Goal: Check status: Check status

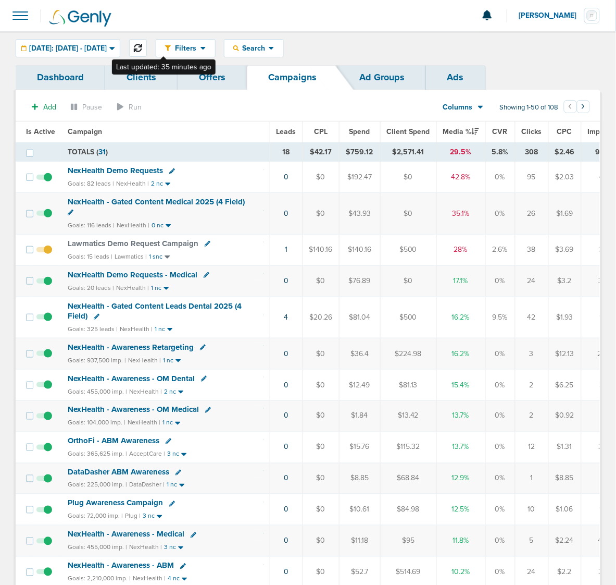
click at [142, 47] on icon at bounding box center [138, 48] width 8 height 8
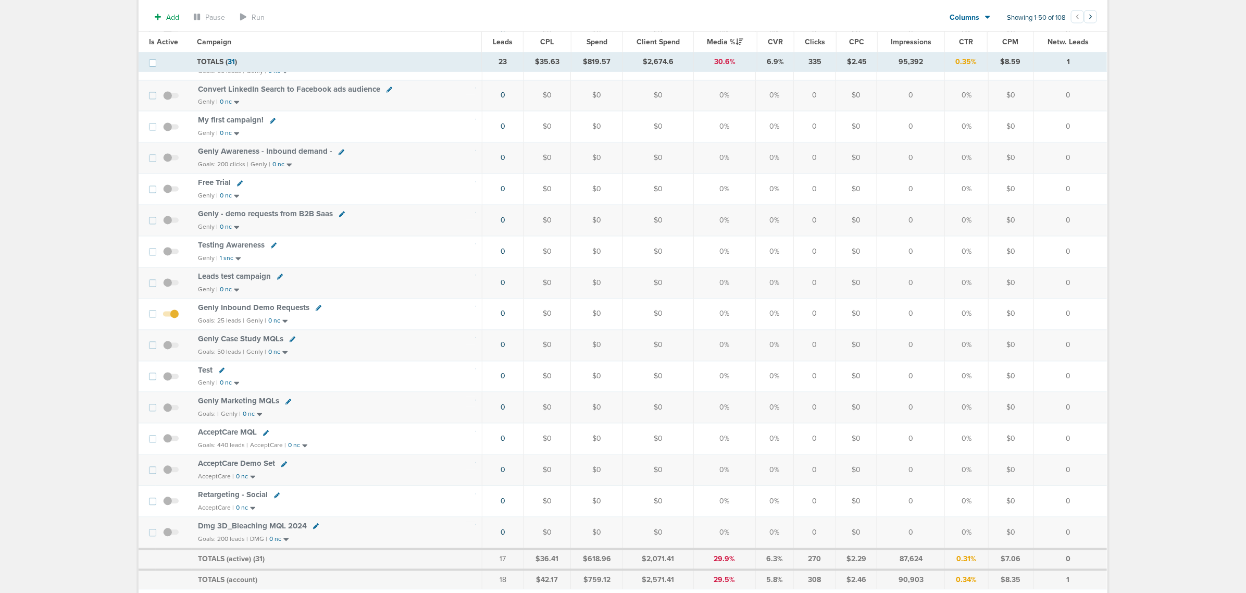
drag, startPoint x: 1129, startPoint y: 201, endPoint x: 1132, endPoint y: 218, distance: 17.4
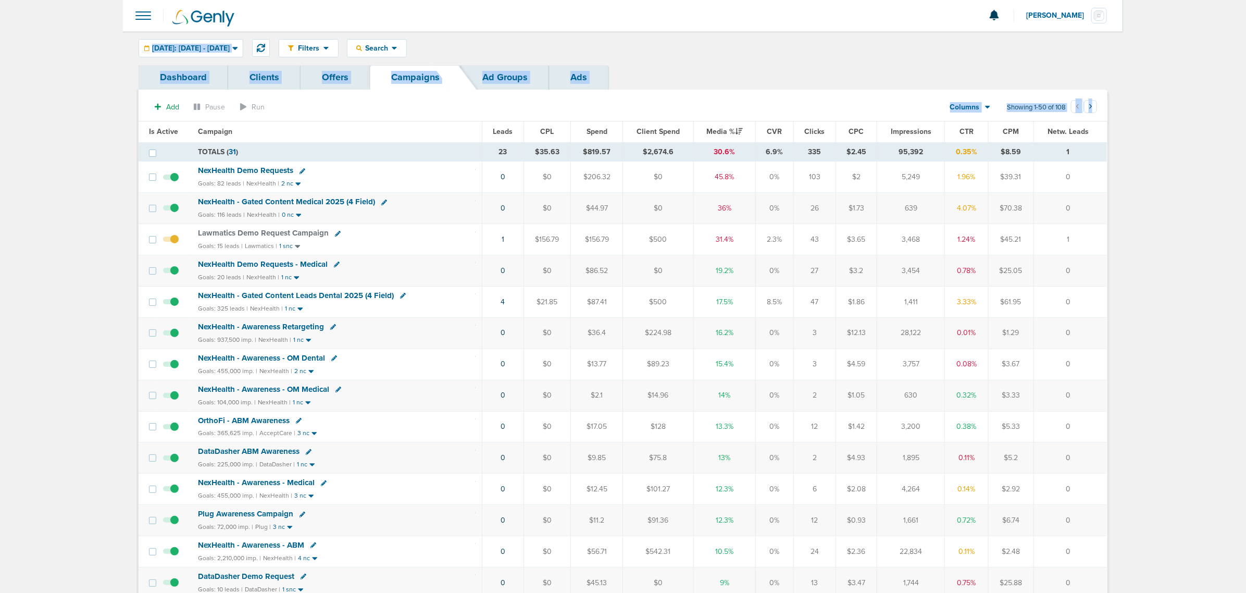
drag, startPoint x: 118, startPoint y: 35, endPoint x: 1186, endPoint y: 391, distance: 1126.6
click at [306, 202] on span "NexHealth - Gated Content Medical 2025 (4 Field)" at bounding box center [286, 201] width 177 height 9
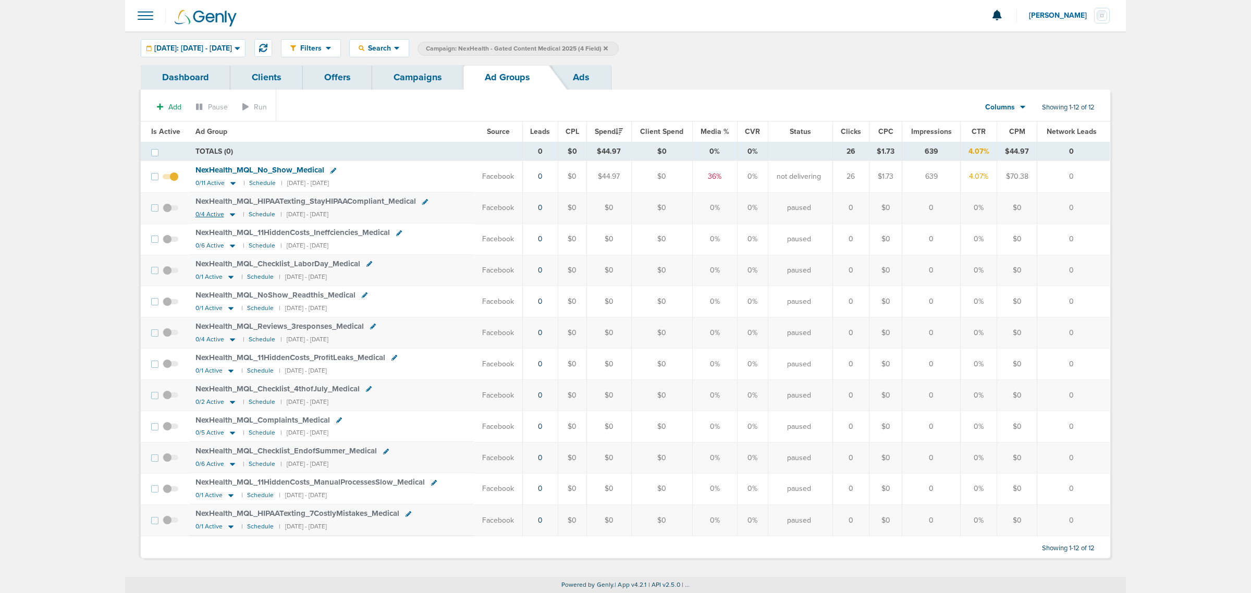
click at [230, 214] on icon at bounding box center [232, 214] width 10 height 9
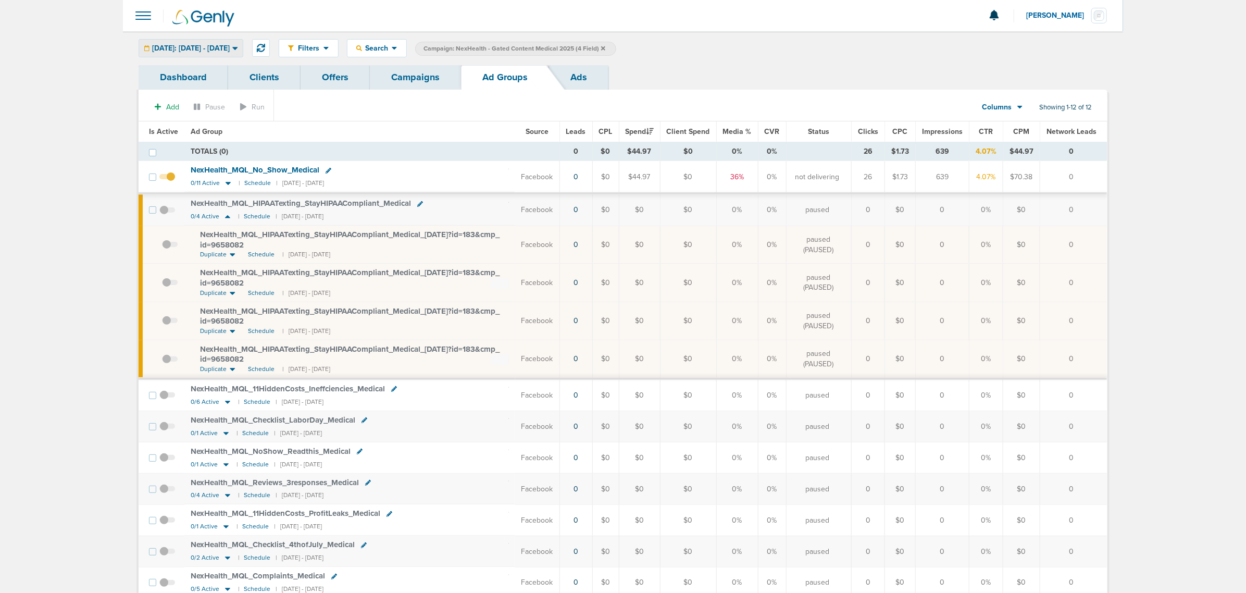
click at [230, 45] on span "[DATE]: [DATE] - [DATE]" at bounding box center [191, 48] width 78 height 7
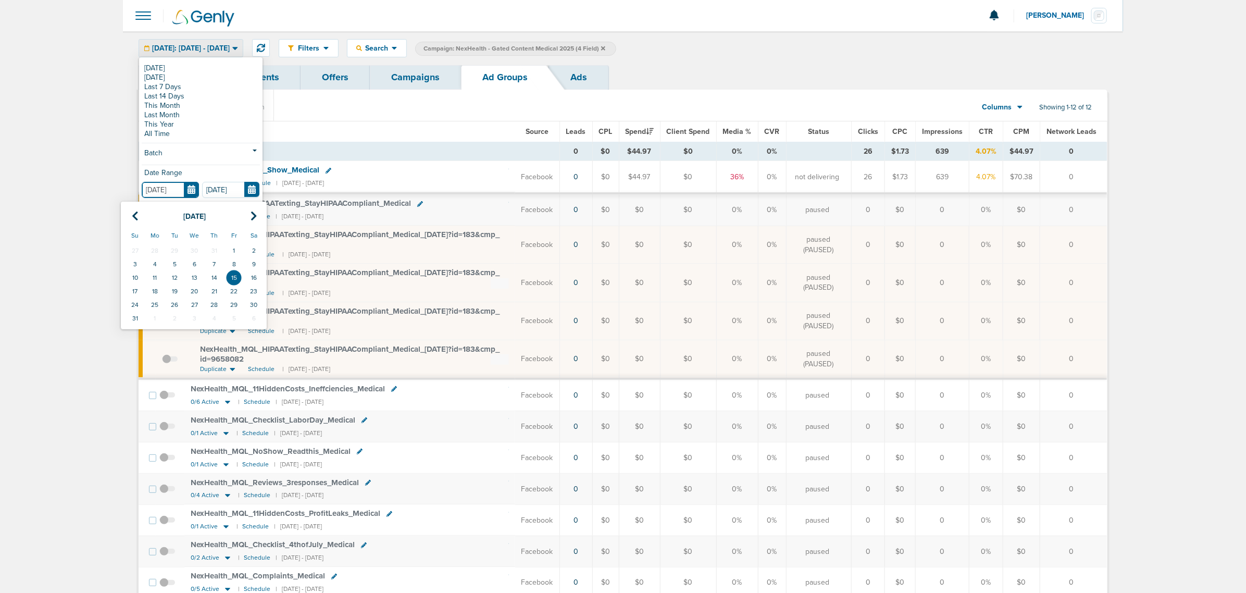
click at [189, 187] on input "[DATE]" at bounding box center [170, 190] width 57 height 16
click at [137, 217] on icon at bounding box center [135, 216] width 7 height 10
click at [139, 252] on td "1" at bounding box center [135, 251] width 20 height 14
type input "[DATE]"
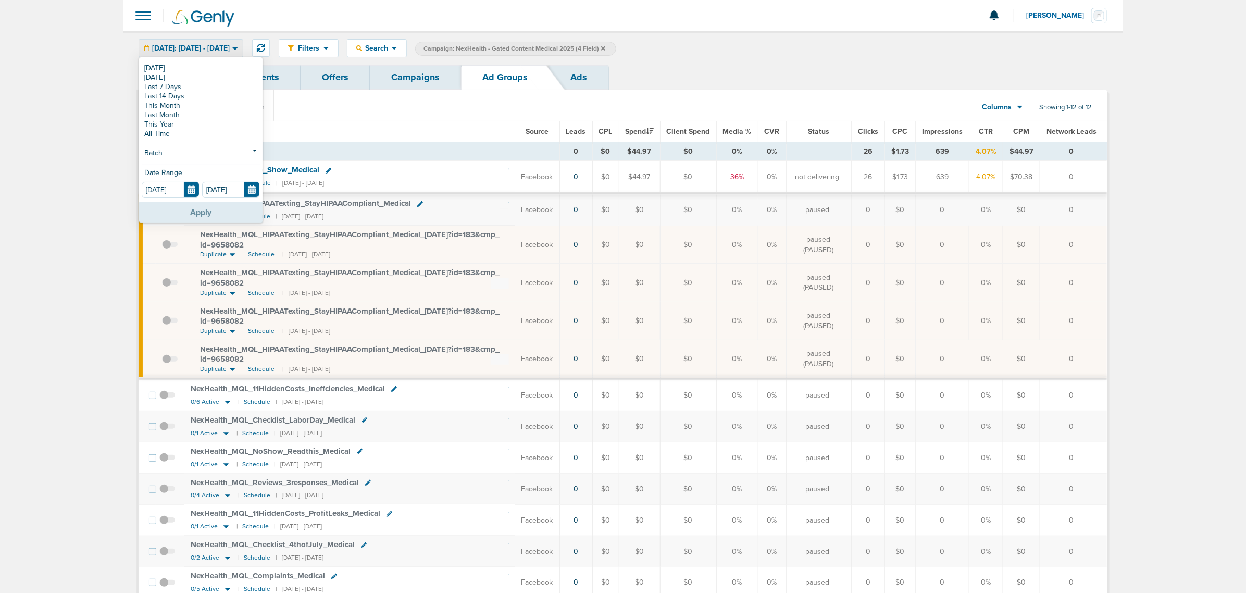
click at [223, 212] on button "Apply" at bounding box center [200, 212] width 123 height 20
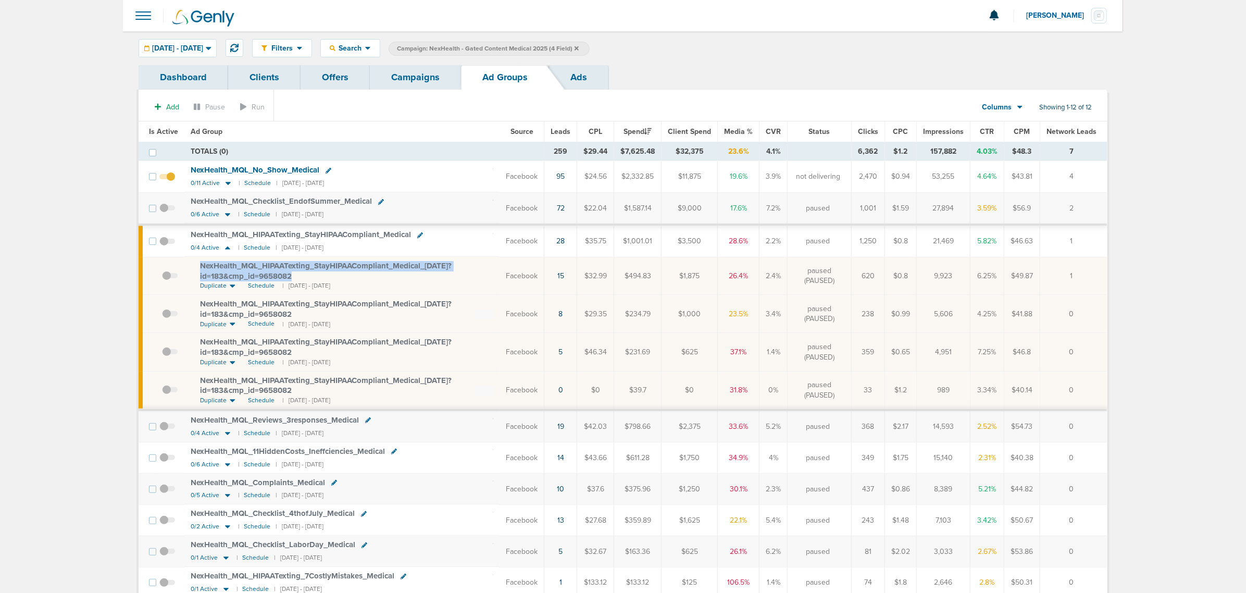
drag, startPoint x: 322, startPoint y: 277, endPoint x: 190, endPoint y: 271, distance: 131.9
click at [190, 271] on td "NexHealth_ MQL_ HIPAATexting_ StayHIPAACompliant_ Medical_ [DATE]?id=183&cmp_ i…" at bounding box center [341, 276] width 315 height 38
copy span "NexHealth_ MQL_ HIPAATexting_ StayHIPAACompliant_ Medical_ [DATE]?id=183&cmp_ i…"
click at [349, 266] on span "NexHealth_ MQL_ HIPAATexting_ StayHIPAACompliant_ Medical_ [DATE]?id=183&cmp_ i…" at bounding box center [326, 271] width 252 height 20
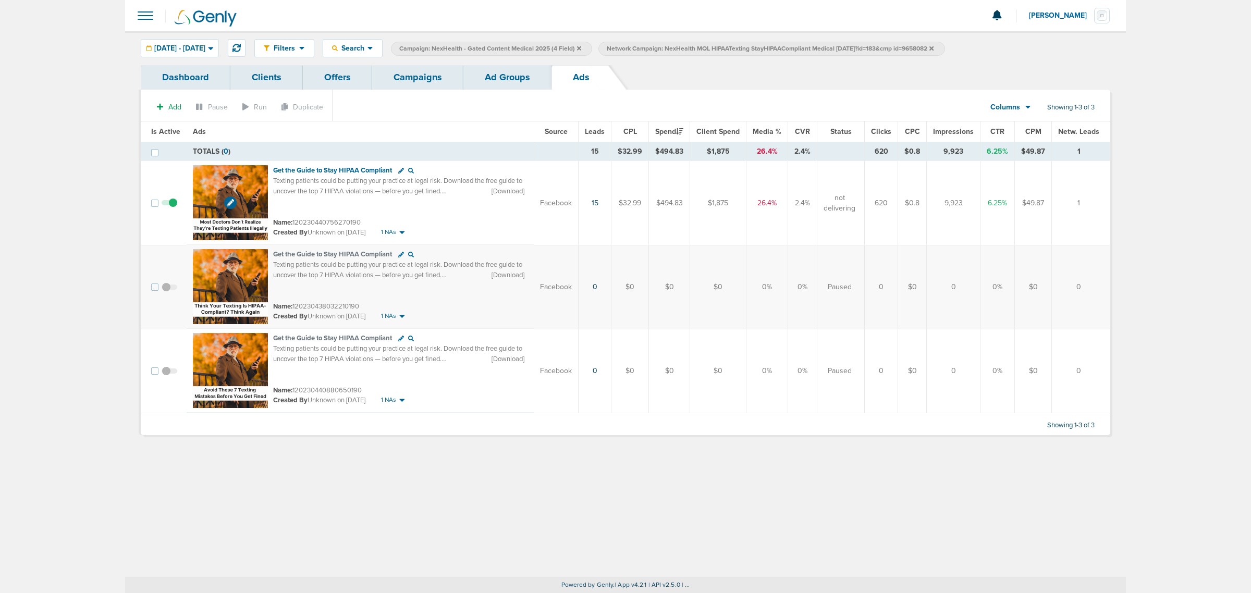
click at [233, 177] on img at bounding box center [230, 202] width 75 height 75
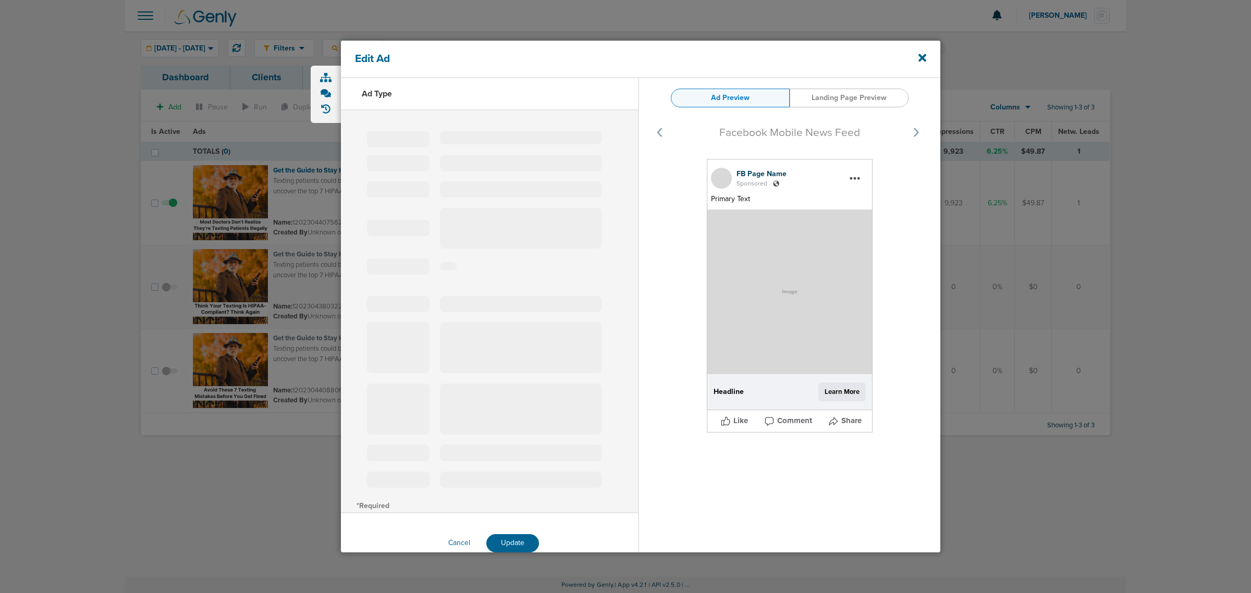
type input "120230440756270190"
type input "Get the Guide to Stay HIPAA Compliant"
type textarea "Texting patients could be putting your practice at legal risk. Download the fre…"
select select "download"
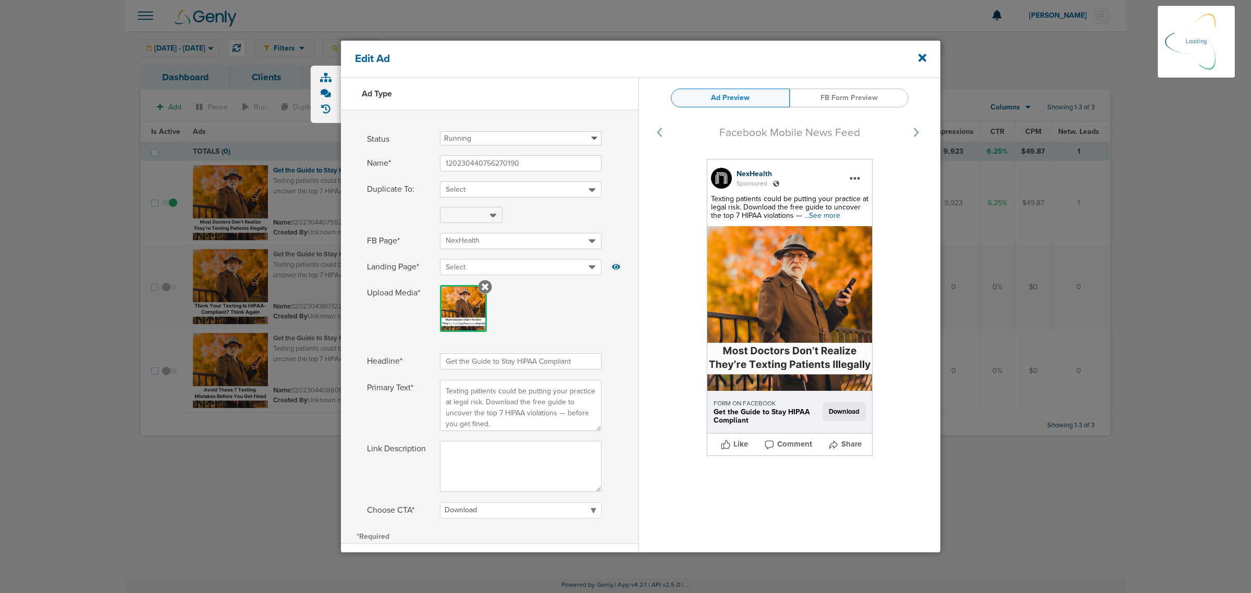
click at [616, 215] on span "...See more" at bounding box center [822, 215] width 36 height 9
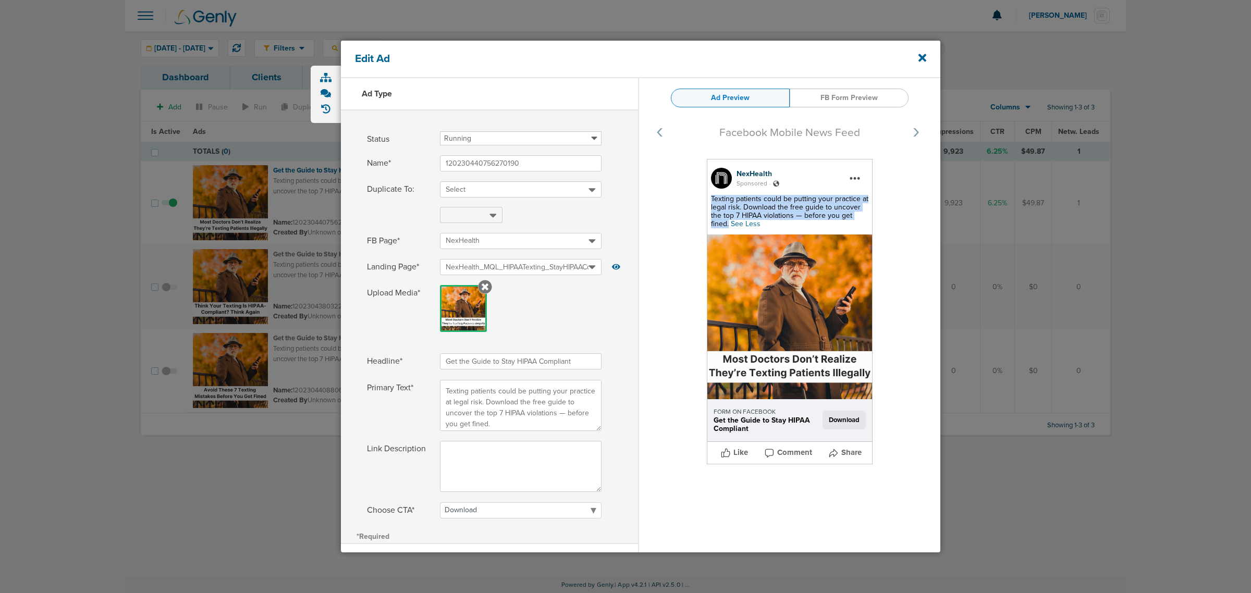
drag, startPoint x: 756, startPoint y: 222, endPoint x: 707, endPoint y: 200, distance: 53.9
click at [616, 200] on div "NexHealth Sponsored . Texting patients could be putting your practice at legal …" at bounding box center [790, 311] width 166 height 305
copy span "Texting patients could be putting your practice at legal risk. Download the fre…"
click at [616, 56] on icon at bounding box center [922, 58] width 8 height 8
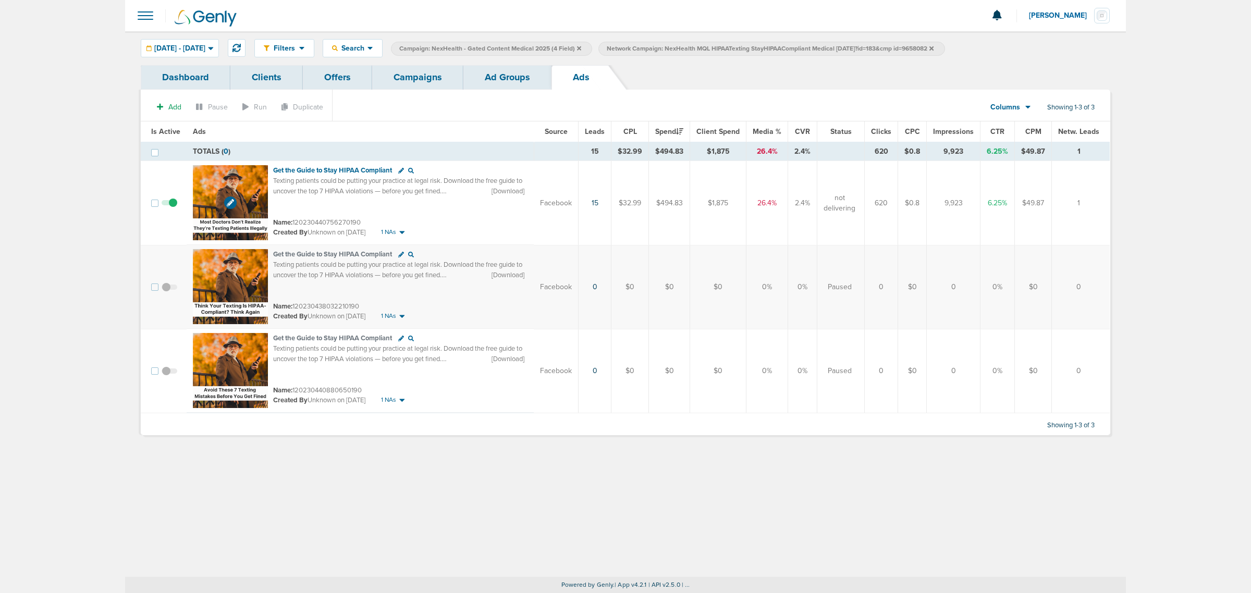
click at [231, 176] on img at bounding box center [230, 202] width 75 height 75
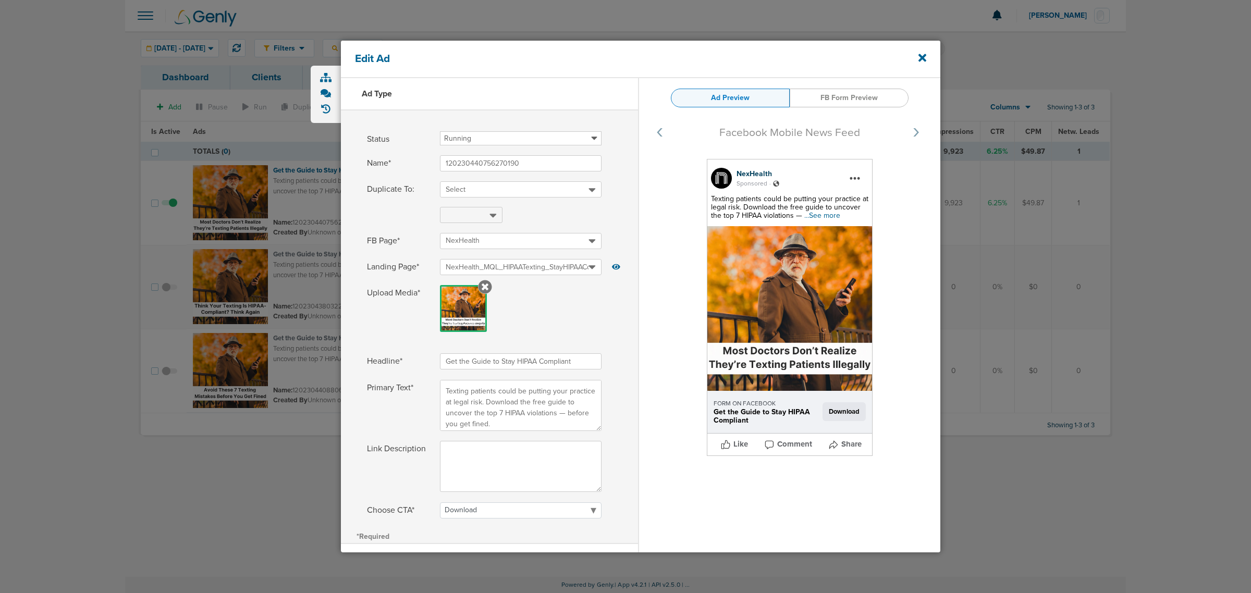
select select "download"
click at [921, 59] on icon at bounding box center [922, 58] width 8 height 8
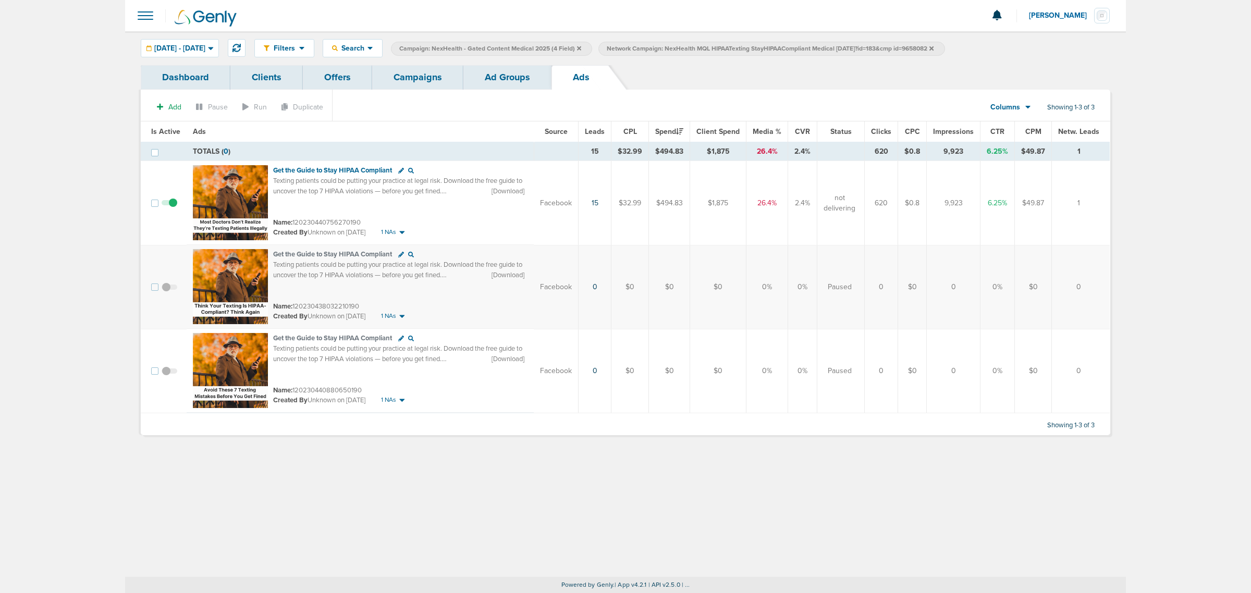
click at [426, 80] on link "Campaigns" at bounding box center [417, 77] width 91 height 24
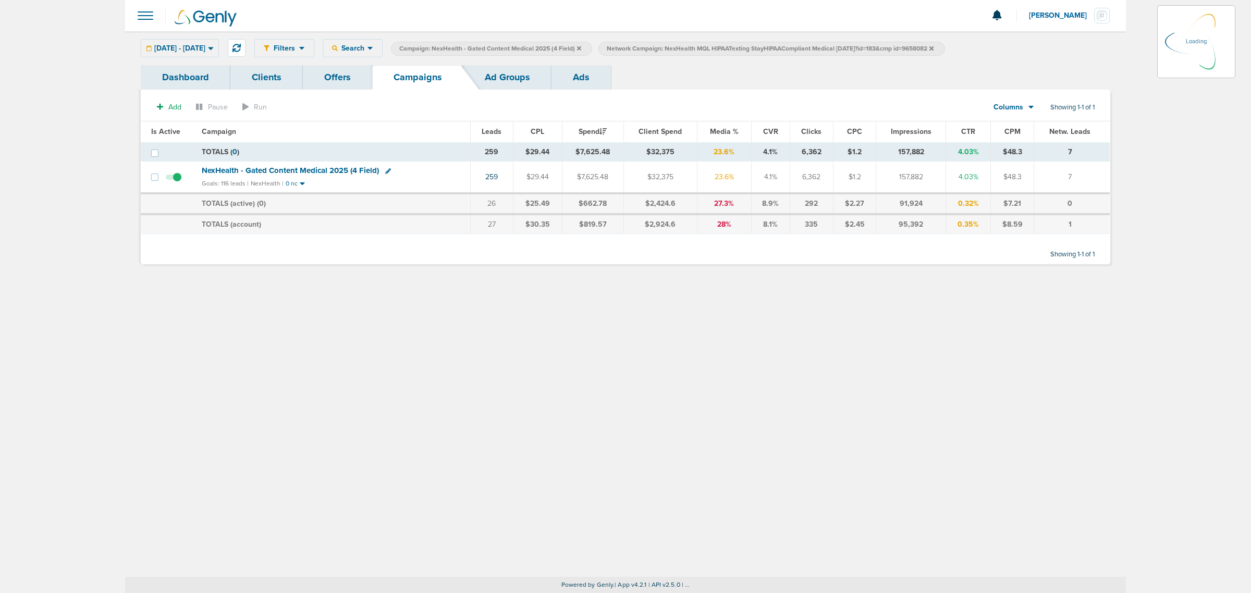
click at [933, 45] on icon at bounding box center [931, 48] width 4 height 6
click at [933, 47] on icon at bounding box center [931, 48] width 4 height 4
click at [933, 47] on icon at bounding box center [931, 48] width 4 height 6
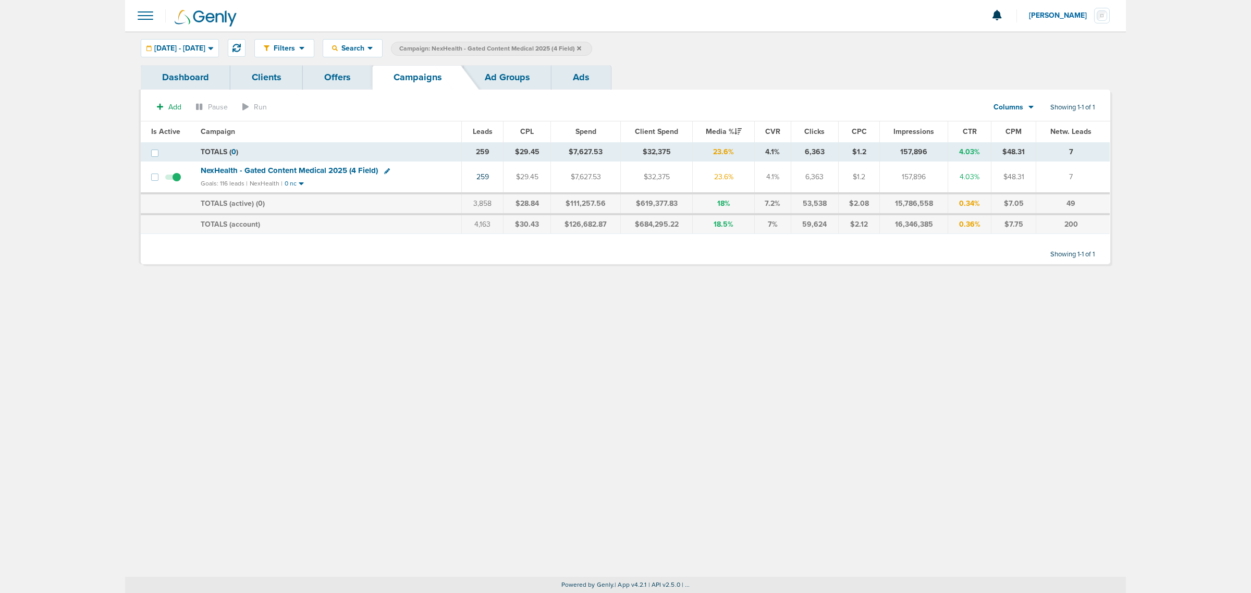
click at [592, 45] on label "Campaign: NexHealth - Gated Content Medical 2025 (4 Field)" at bounding box center [491, 49] width 201 height 14
click at [581, 51] on icon at bounding box center [579, 48] width 4 height 6
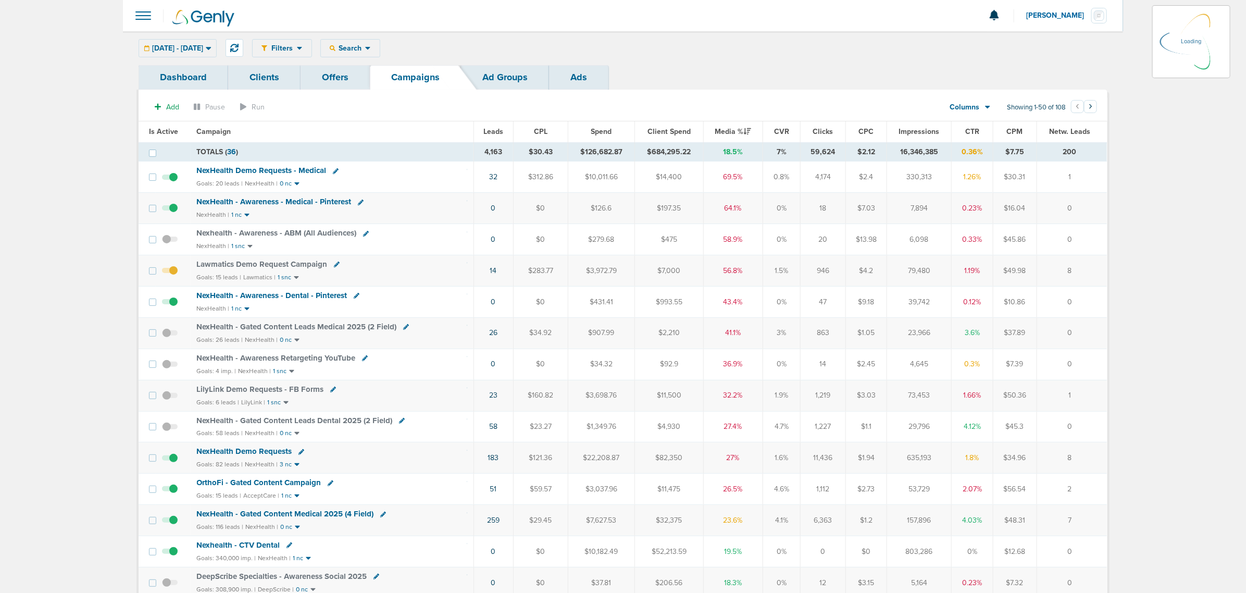
click at [201, 53] on div "06.01.2025 - 08.15.2025 Today Yesterday Last 7 Days Last 14 Days This Month Las…" at bounding box center [178, 48] width 78 height 18
click at [216, 50] on div "[DATE] - [DATE]" at bounding box center [177, 48] width 77 height 17
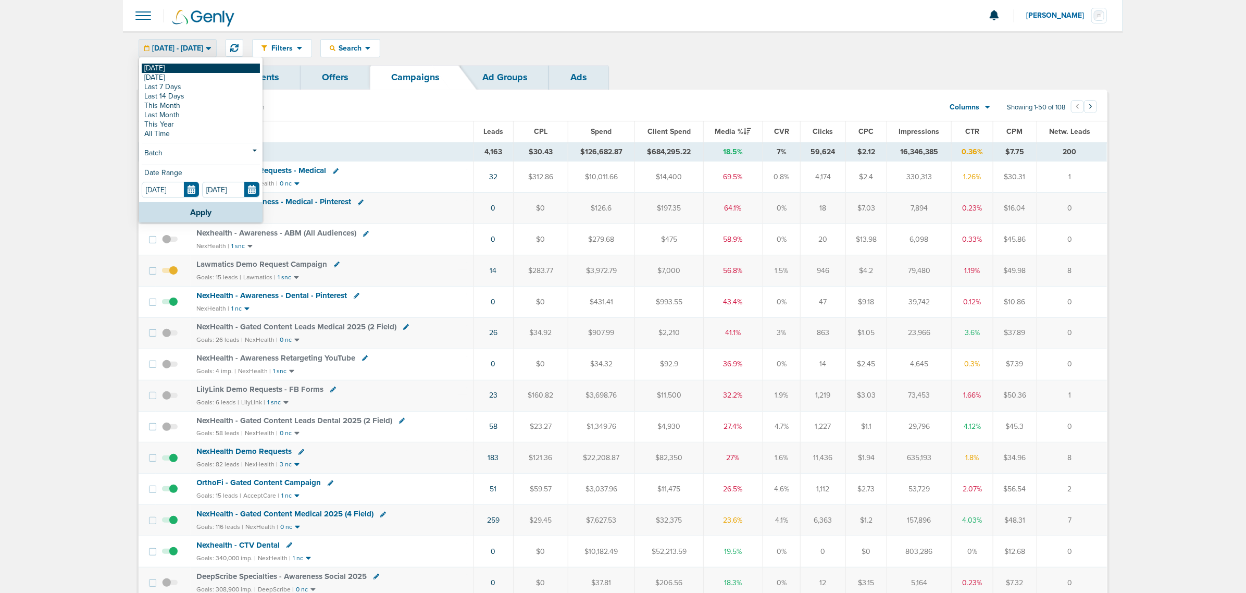
click at [165, 69] on link "[DATE]" at bounding box center [201, 68] width 118 height 9
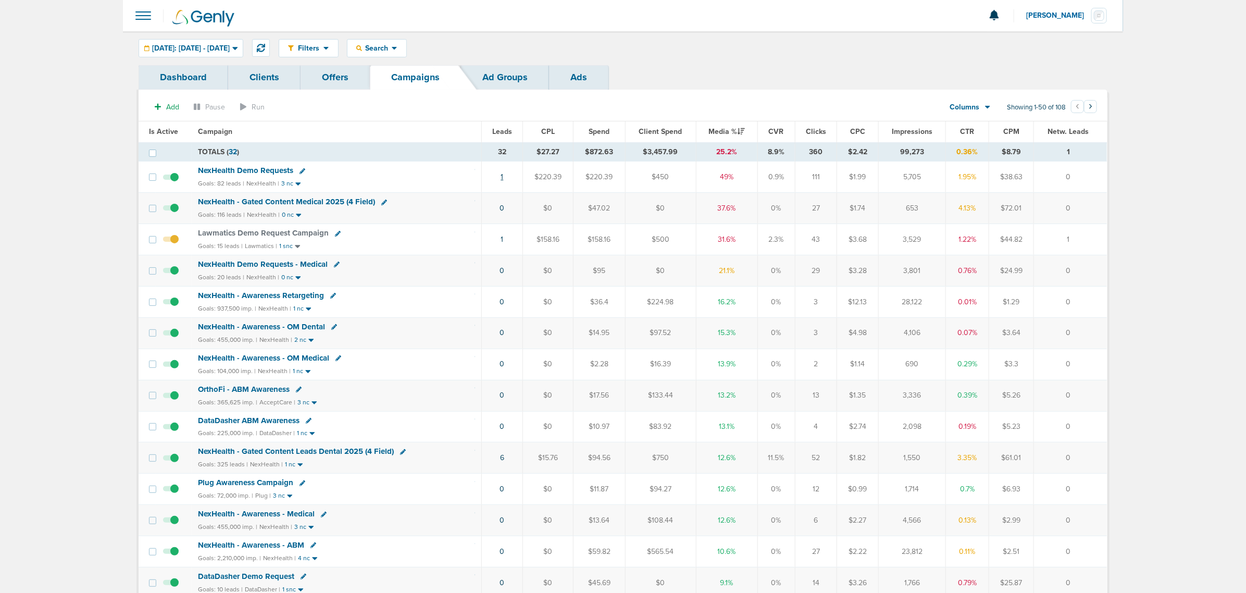
click at [502, 177] on link "1" at bounding box center [502, 176] width 3 height 9
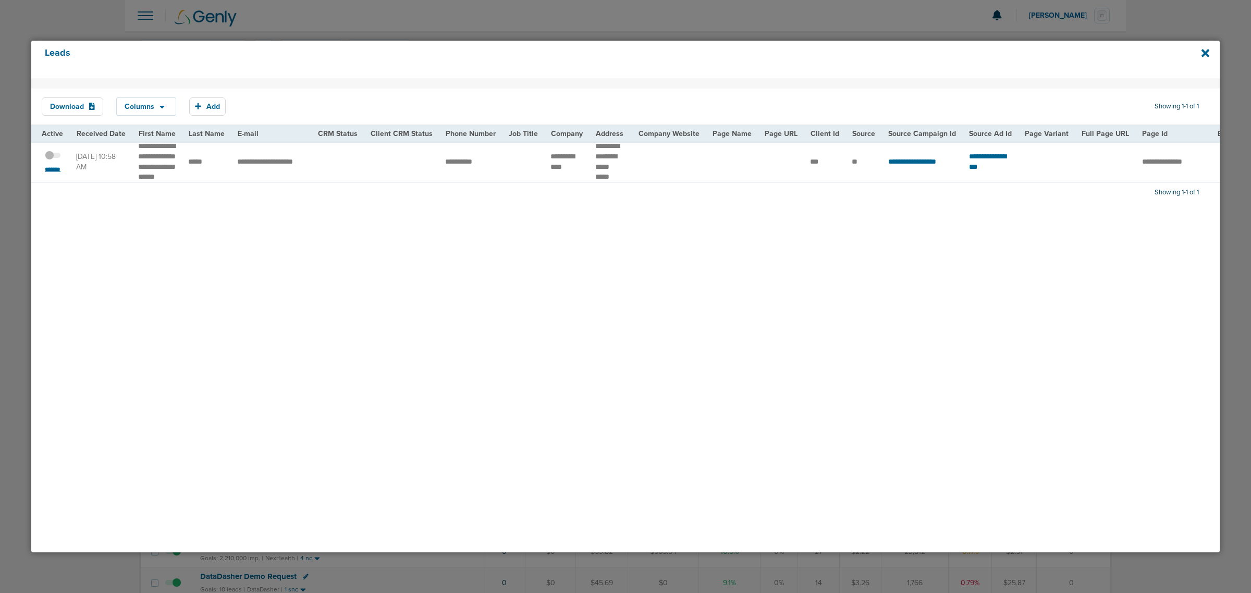
click at [58, 174] on small "*******" at bounding box center [53, 169] width 22 height 8
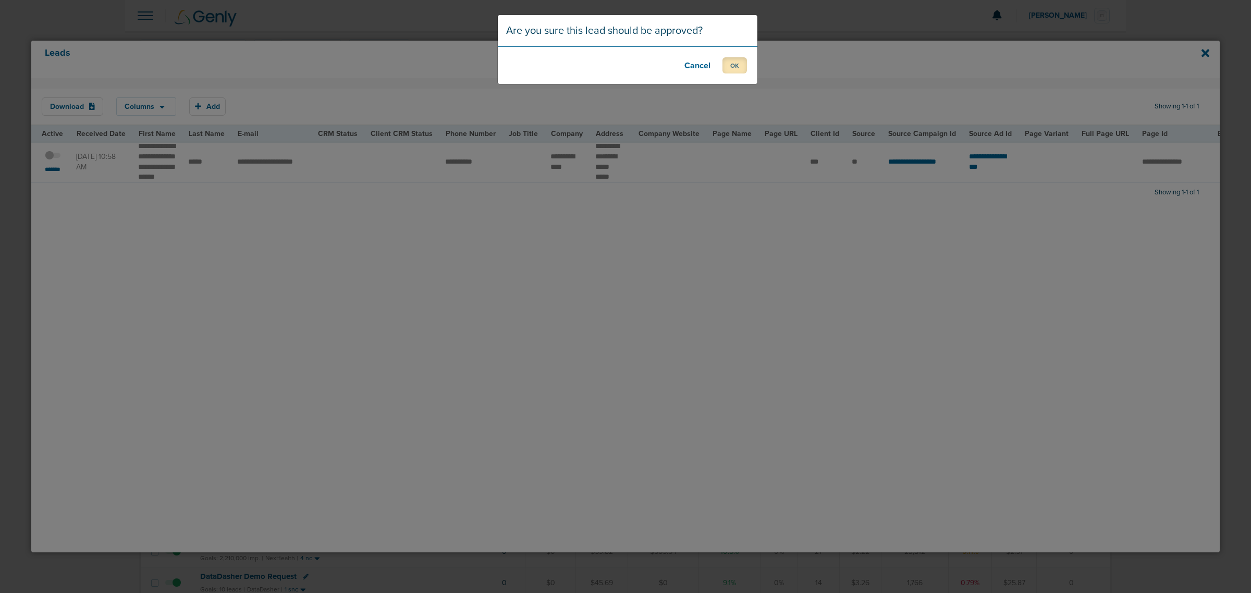
click at [731, 68] on button "OK" at bounding box center [734, 65] width 24 height 16
click at [727, 69] on button "OK" at bounding box center [734, 65] width 24 height 16
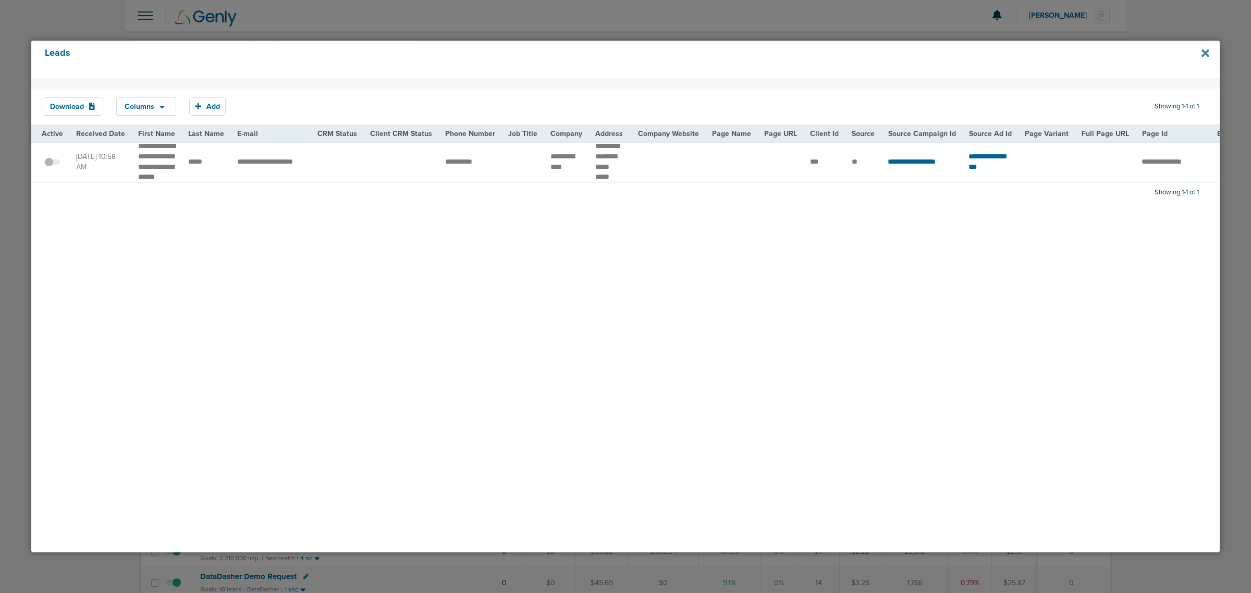
click at [1204, 51] on icon at bounding box center [1205, 53] width 8 height 8
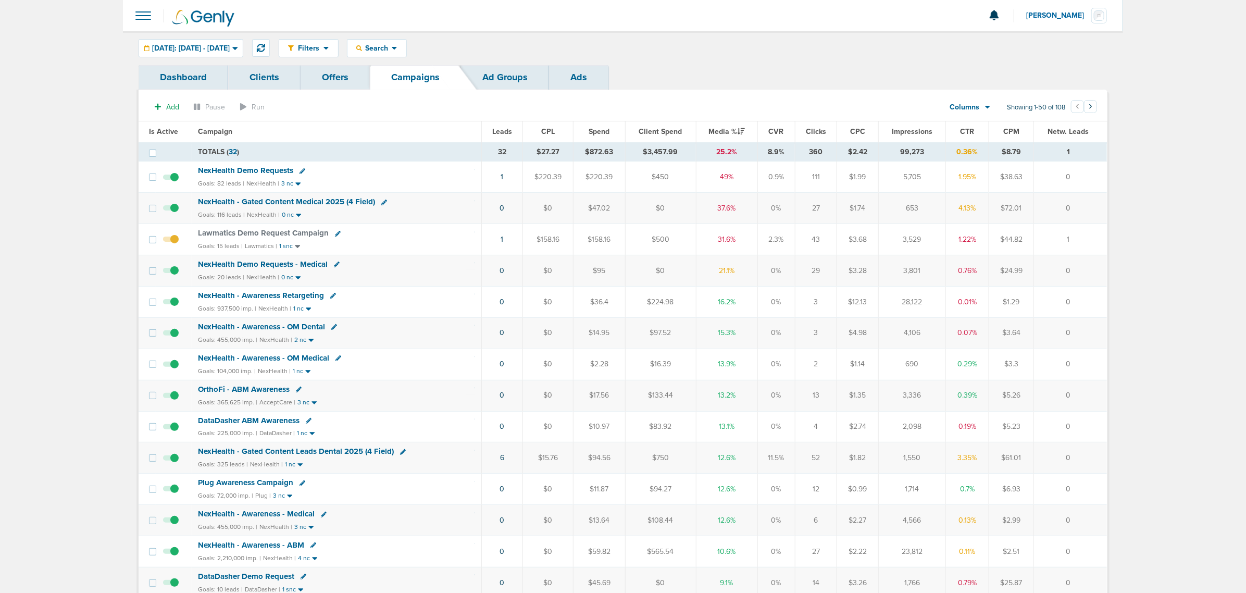
click at [356, 175] on div "NexHealth Demo Requests" at bounding box center [336, 171] width 277 height 10
click at [268, 168] on span "NexHealth Demo Requests" at bounding box center [245, 170] width 95 height 9
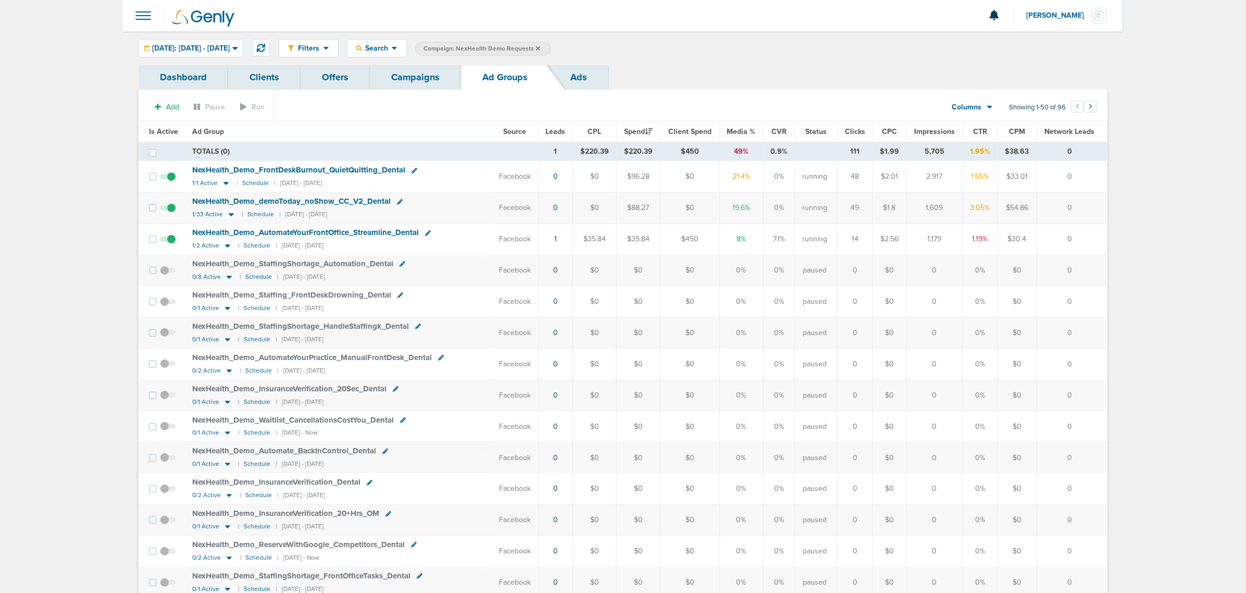
drag, startPoint x: 460, startPoint y: 243, endPoint x: 1079, endPoint y: 240, distance: 618.5
click at [1079, 240] on tr "NexHealth_ Demo_ AutomateYourFrontOffice_ Streamline_ Dental 1/2 Active | Sched…" at bounding box center [623, 239] width 969 height 31
click at [1079, 240] on td "0" at bounding box center [1072, 239] width 70 height 31
click at [423, 86] on link "Campaigns" at bounding box center [415, 77] width 91 height 24
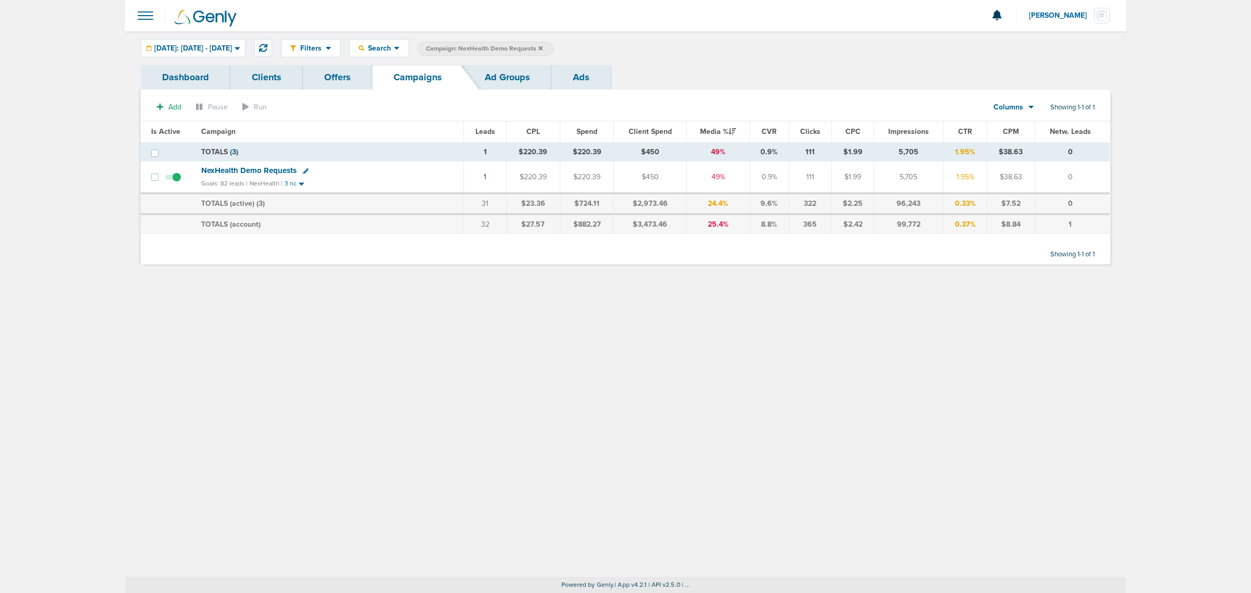
click at [542, 45] on icon at bounding box center [540, 48] width 4 height 6
